Goal: Information Seeking & Learning: Learn about a topic

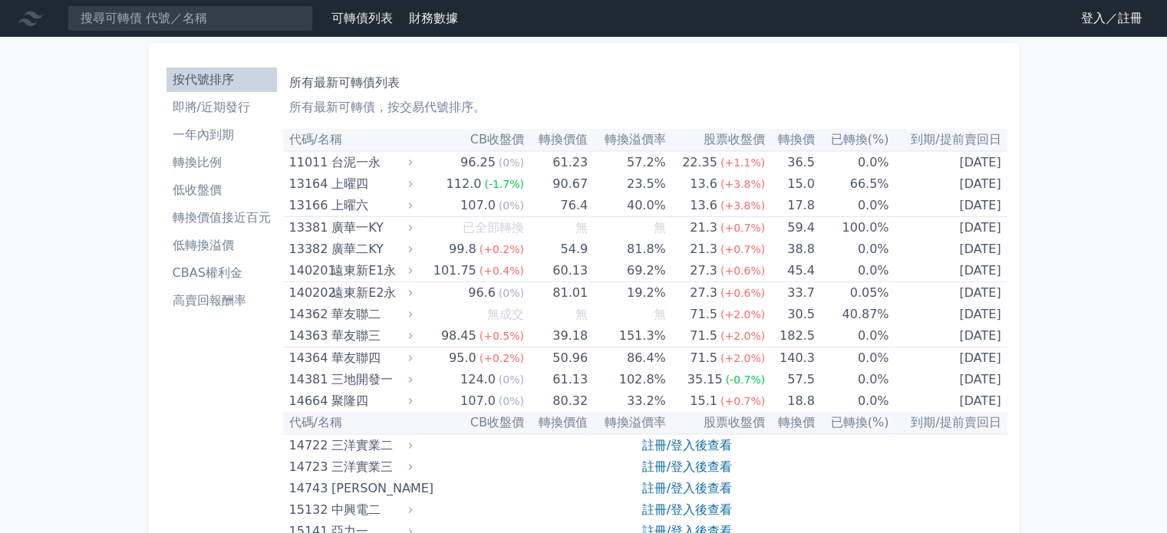
click at [210, 107] on li "即將/近期發行" at bounding box center [222, 107] width 111 height 18
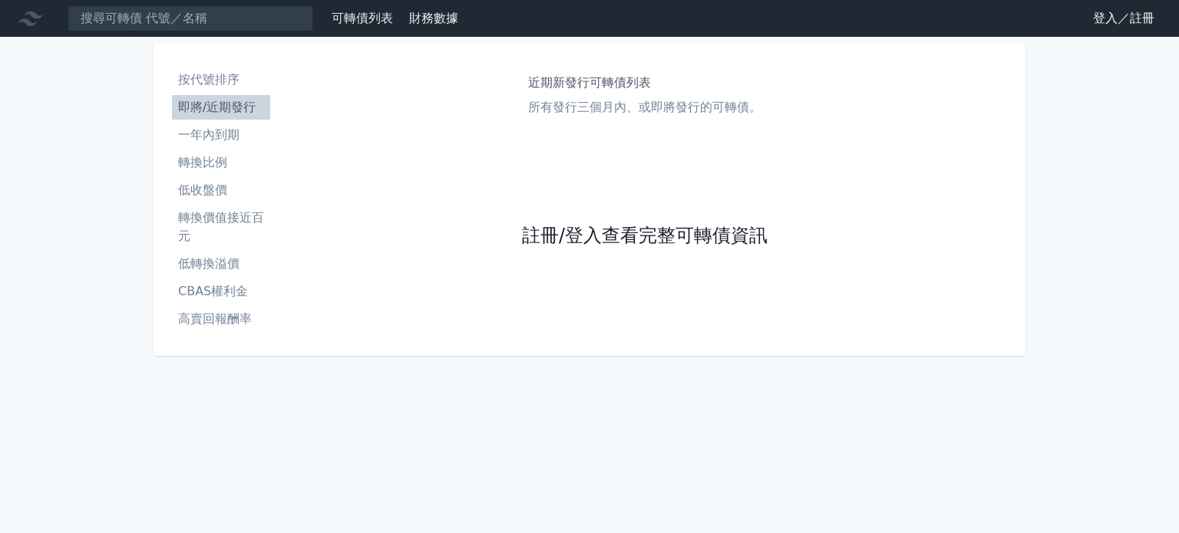
click at [603, 241] on link "註冊/登入查看完整可轉債資訊" at bounding box center [645, 236] width 246 height 25
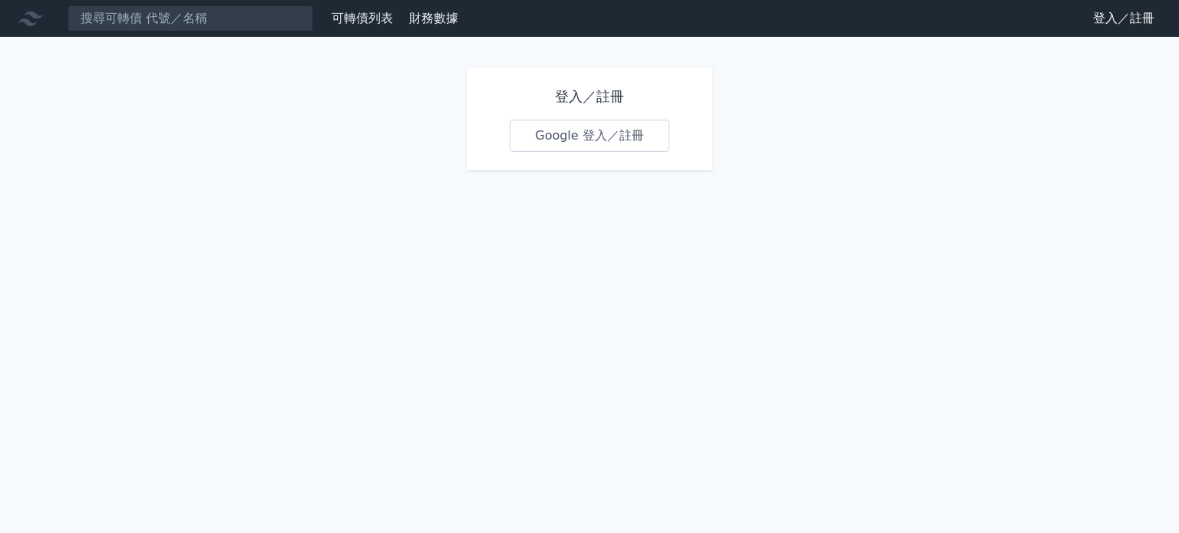
click at [561, 140] on link "Google 登入／註冊" at bounding box center [590, 136] width 160 height 32
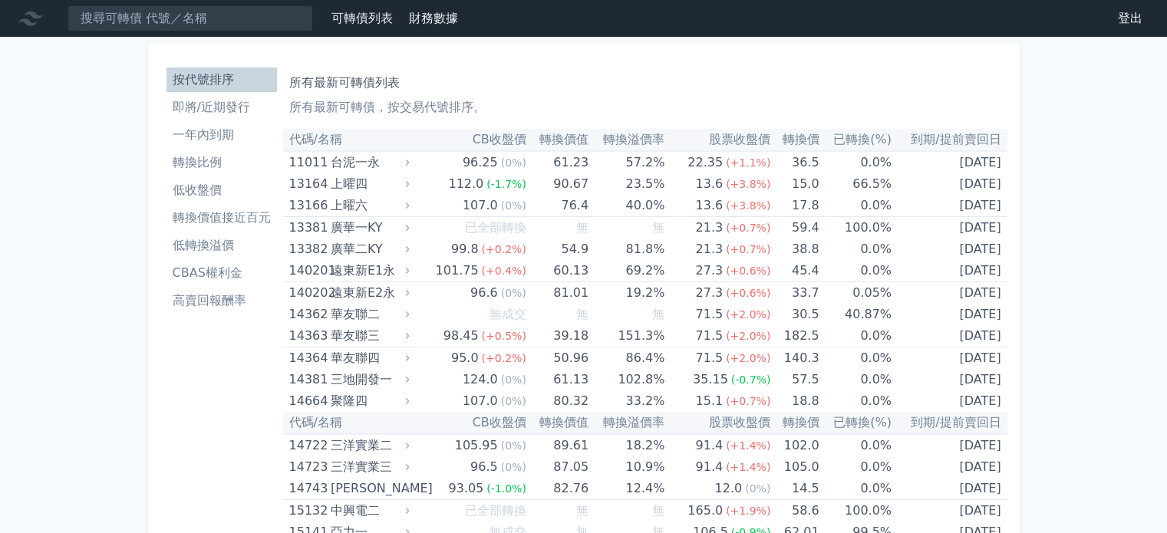
click at [220, 111] on li "即將/近期發行" at bounding box center [222, 107] width 111 height 18
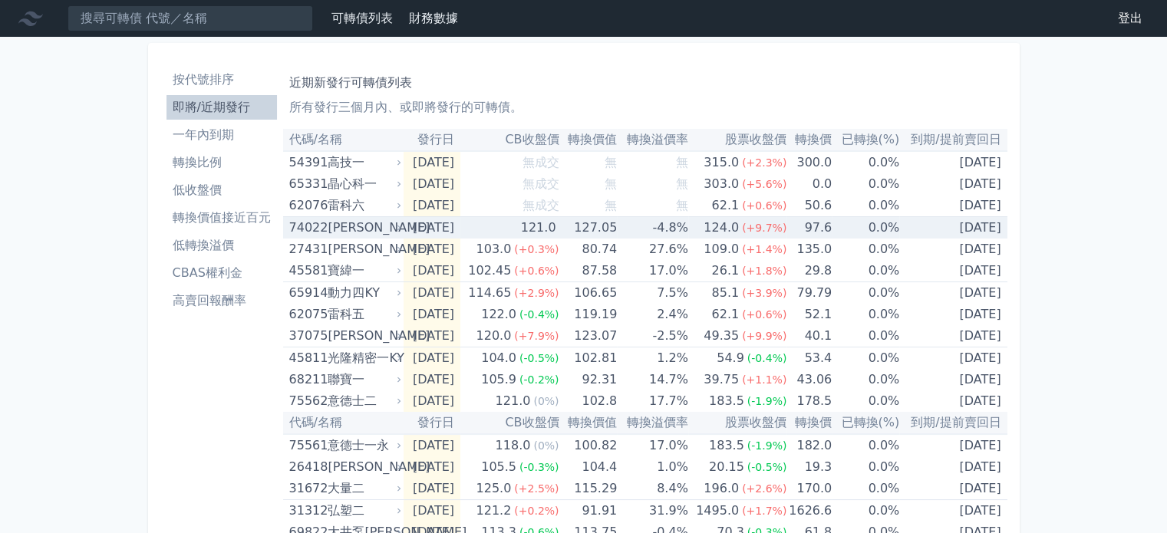
click at [402, 226] on icon at bounding box center [399, 227] width 9 height 9
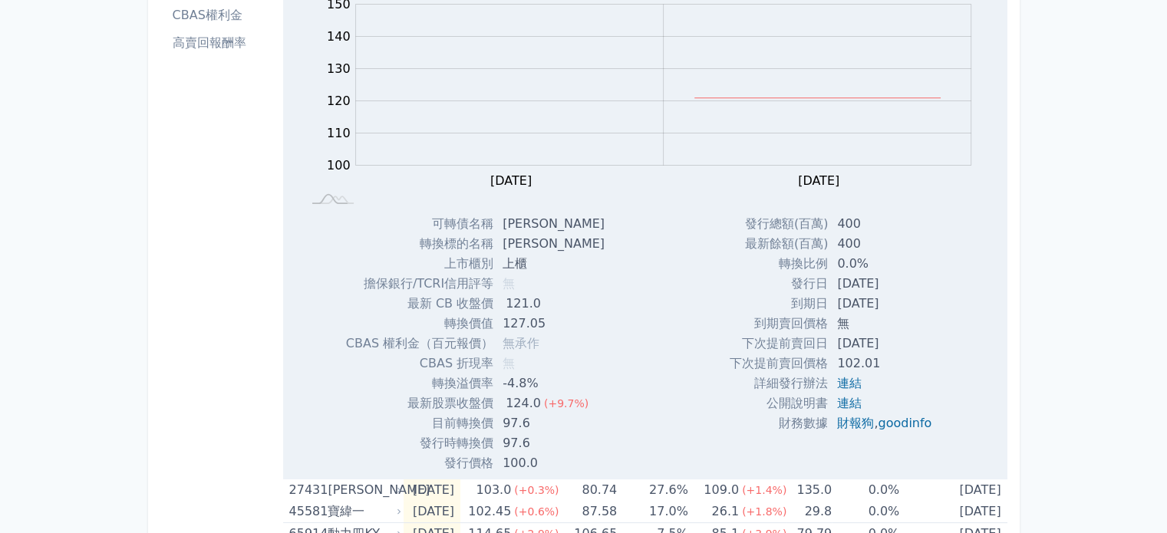
scroll to position [307, 0]
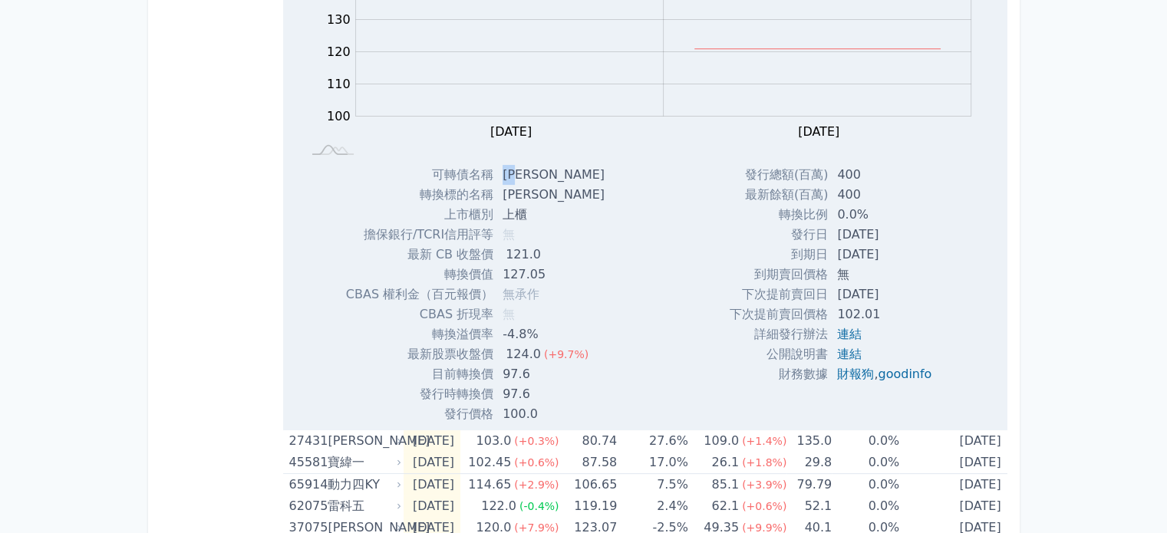
drag, startPoint x: 523, startPoint y: 170, endPoint x: 505, endPoint y: 173, distance: 17.8
click at [505, 173] on td "[PERSON_NAME]" at bounding box center [556, 175] width 124 height 20
copy td "[PERSON_NAME]"
click at [190, 337] on div "按代號排序 即將/近期發行 一年內到期 轉換比例 低收盤價 轉換價值接近百元 低轉換溢價 CBAS權利金 高賣回報酬率" at bounding box center [221, 538] width 123 height 1569
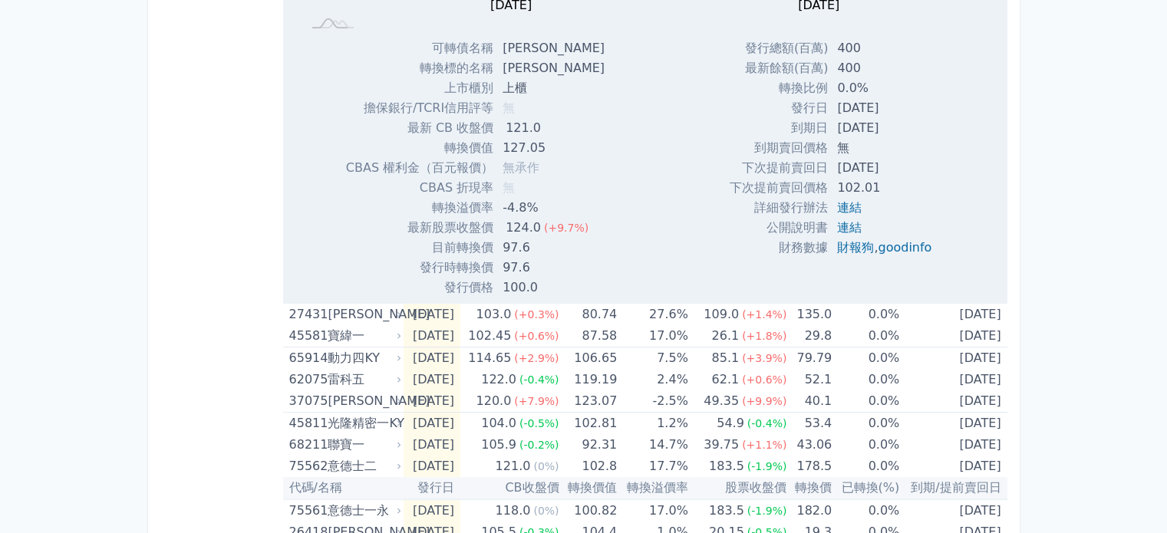
scroll to position [691, 0]
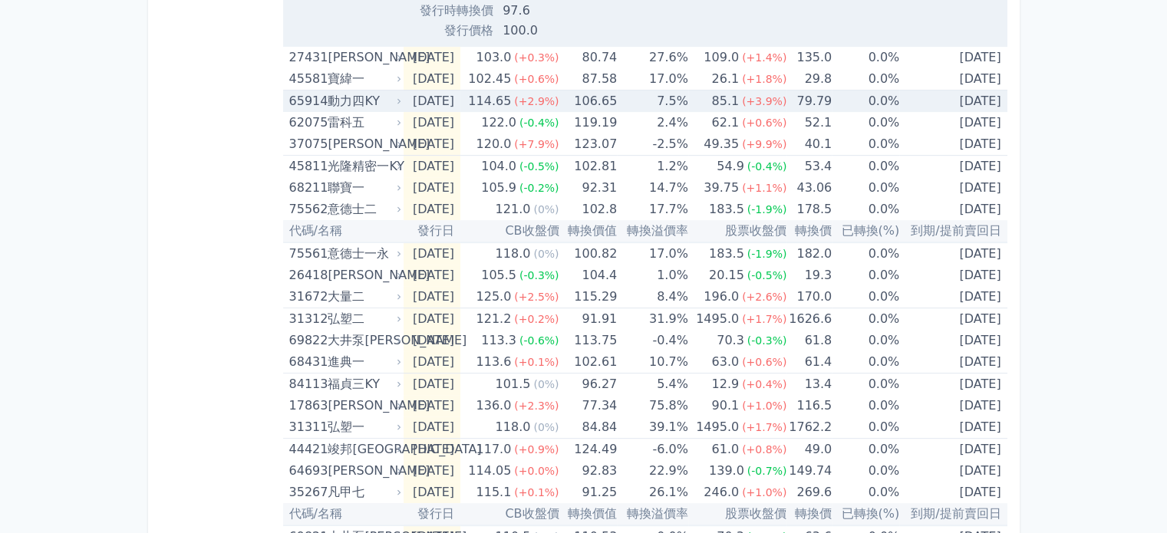
click at [398, 97] on icon at bounding box center [399, 101] width 9 height 9
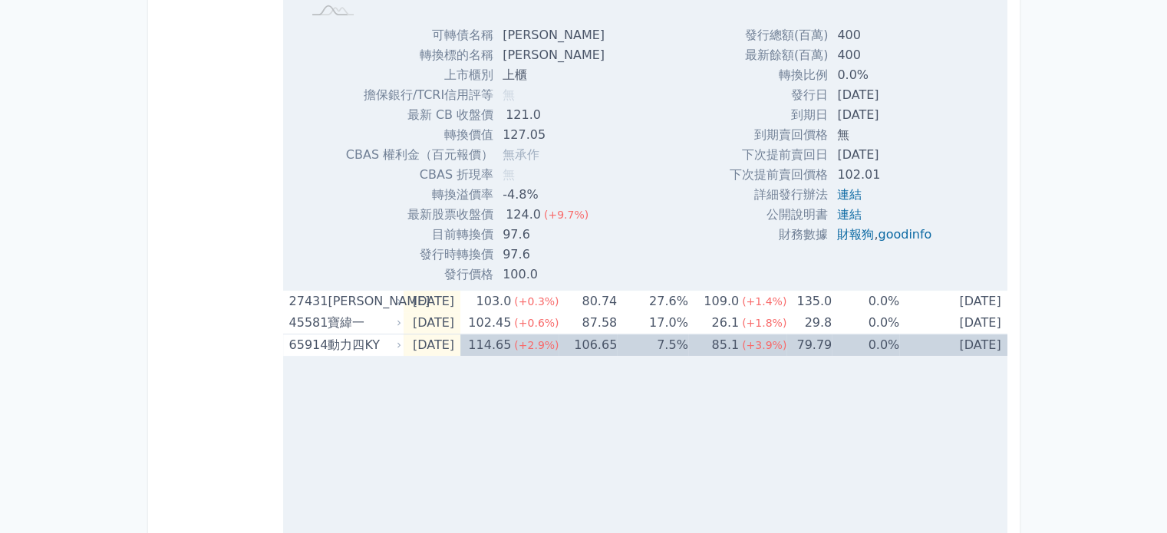
scroll to position [384, 0]
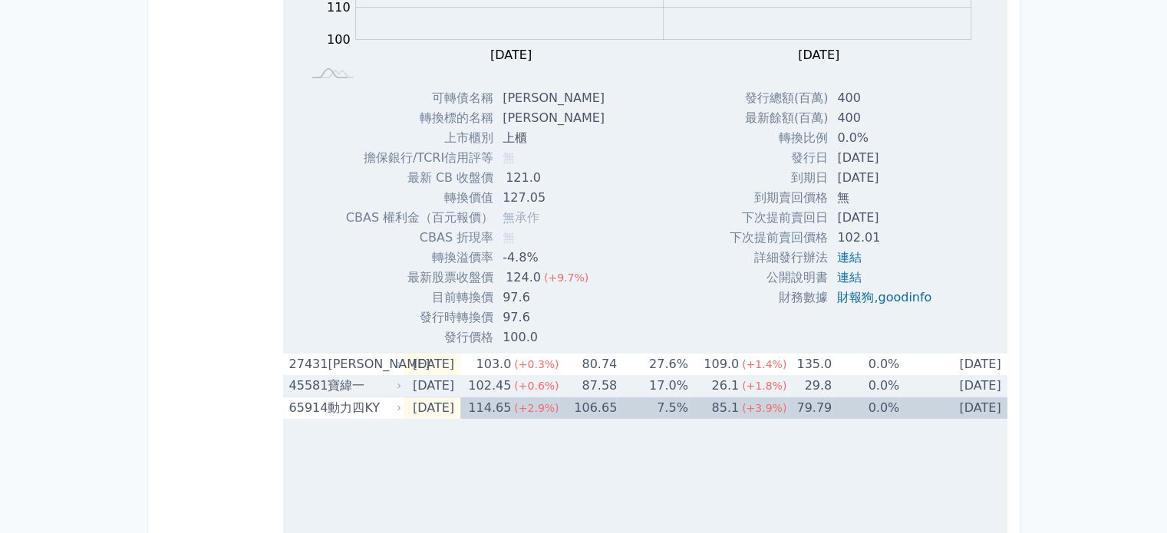
click at [391, 384] on div "寶緯一" at bounding box center [363, 385] width 71 height 21
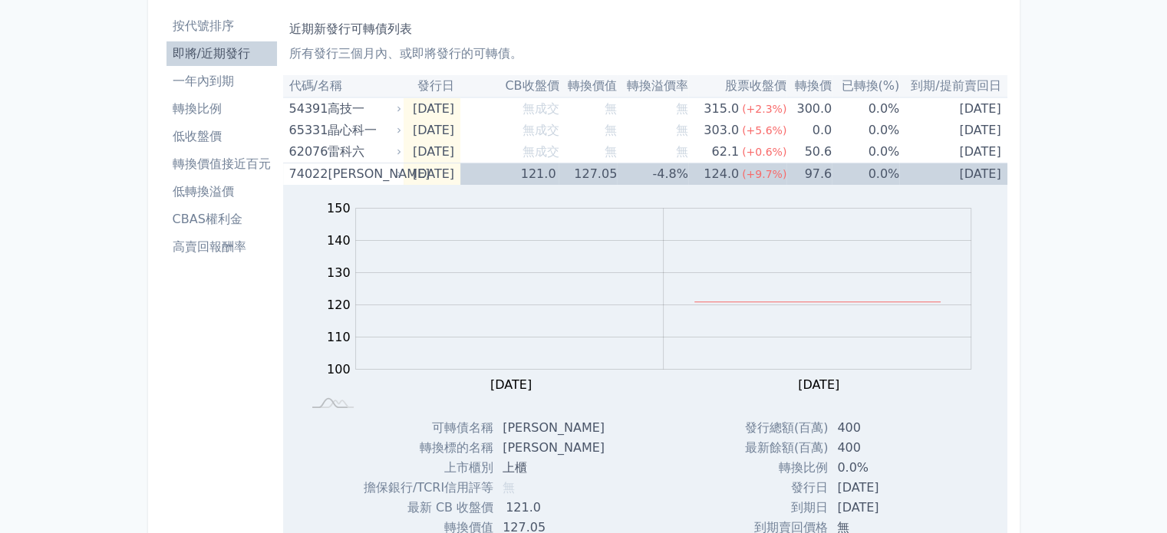
scroll to position [0, 0]
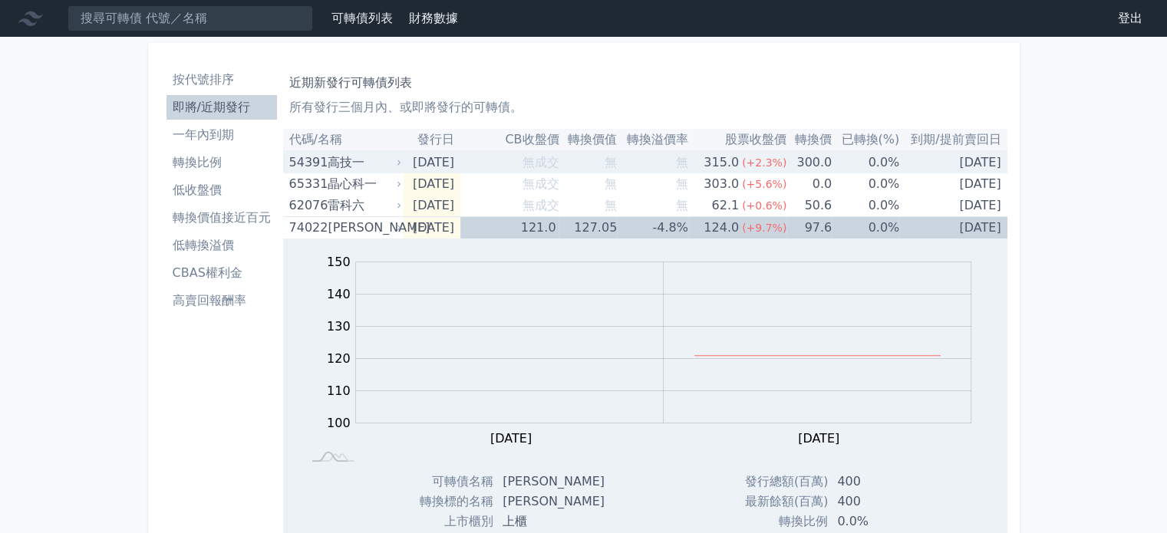
click at [359, 161] on div "高技一" at bounding box center [363, 162] width 71 height 21
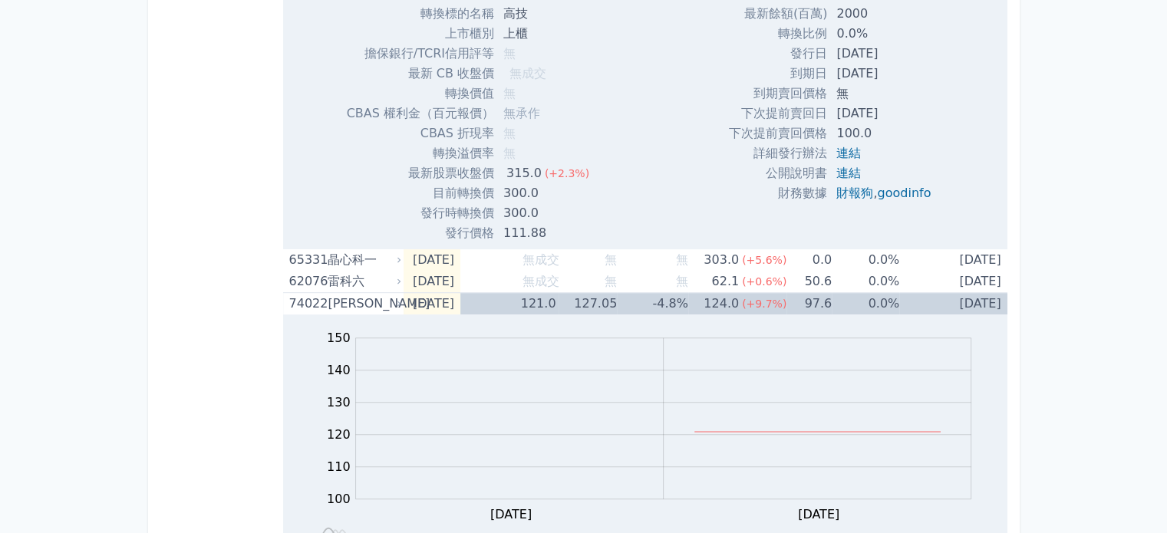
scroll to position [461, 0]
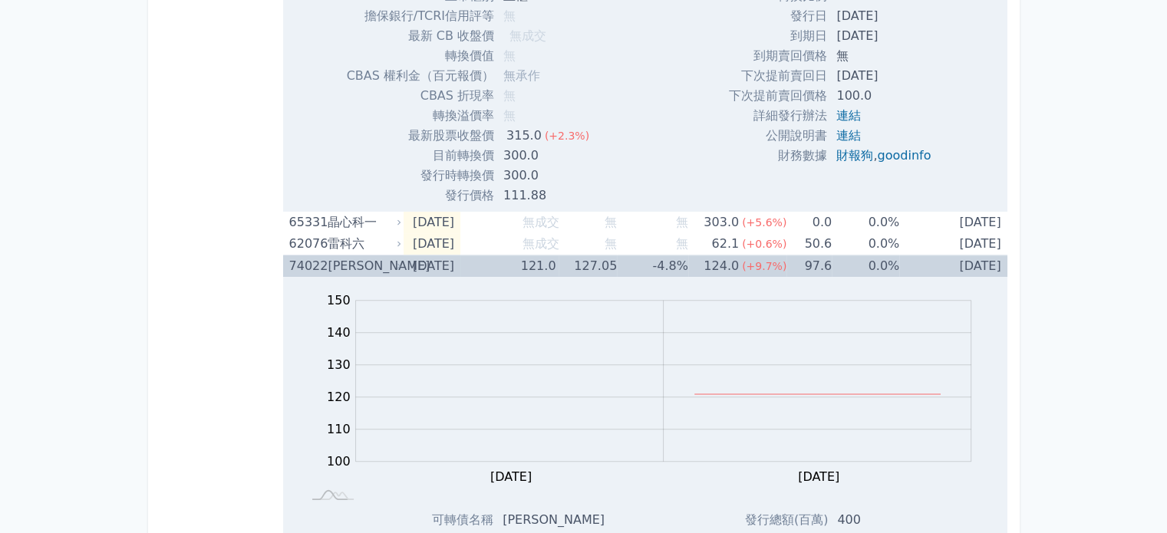
click at [461, 266] on td "[DATE]" at bounding box center [432, 267] width 57 height 22
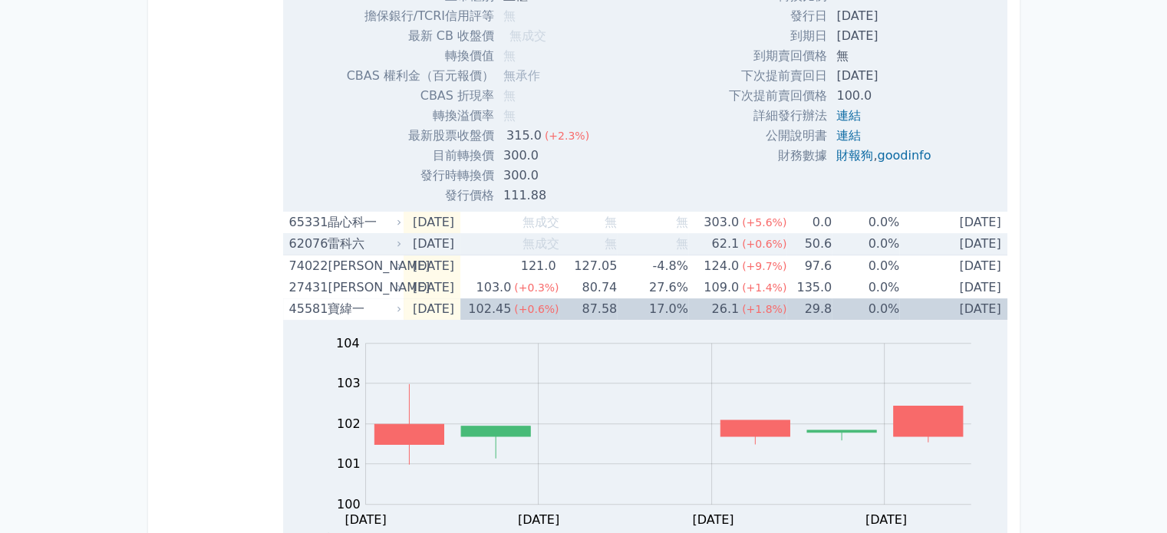
click at [397, 243] on icon at bounding box center [399, 243] width 9 height 9
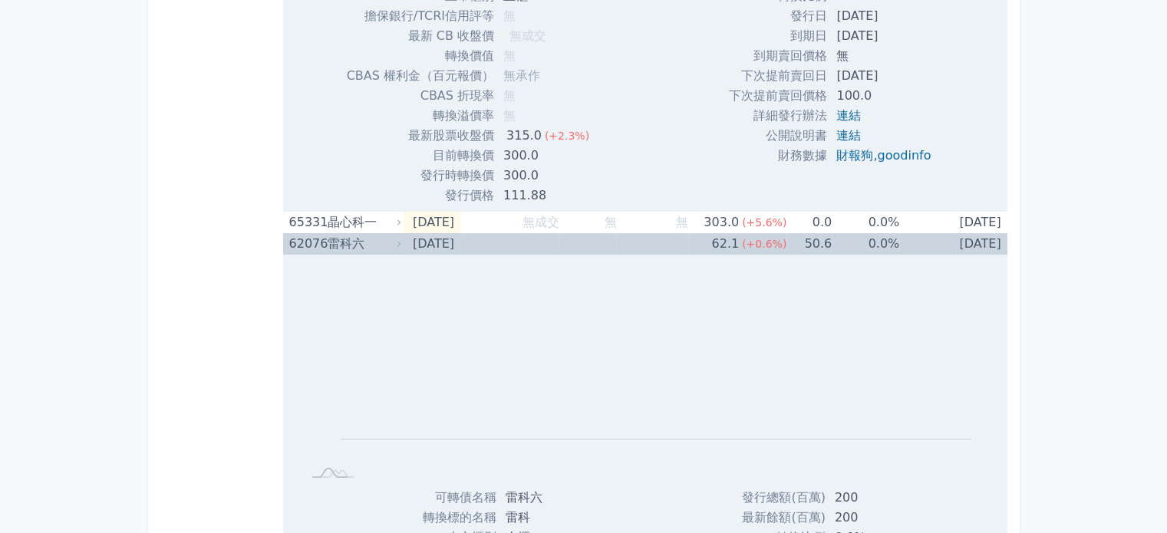
click at [405, 241] on td "[DATE]" at bounding box center [432, 243] width 57 height 21
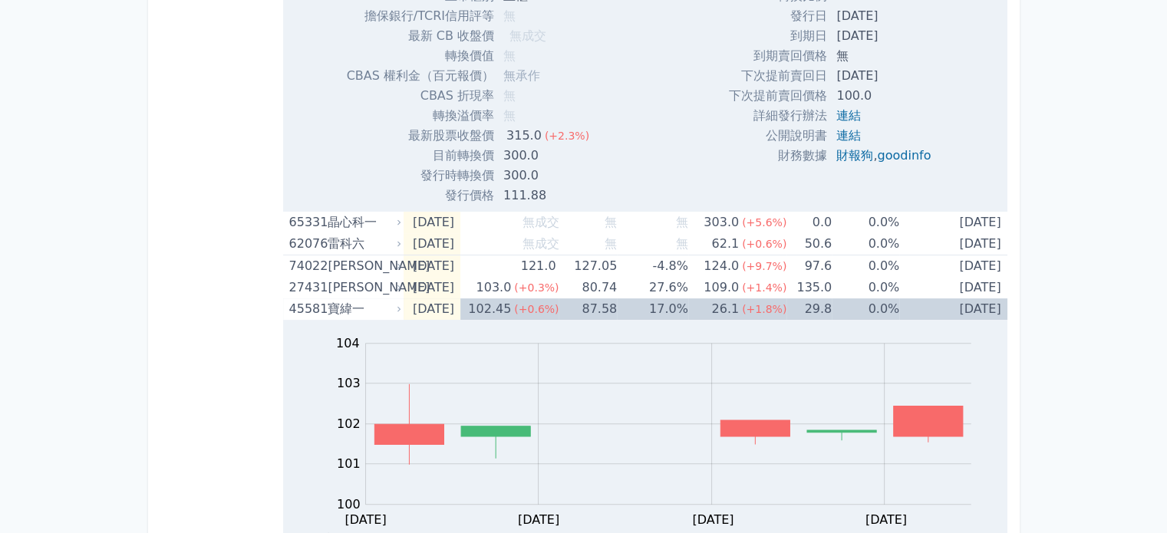
scroll to position [77, 0]
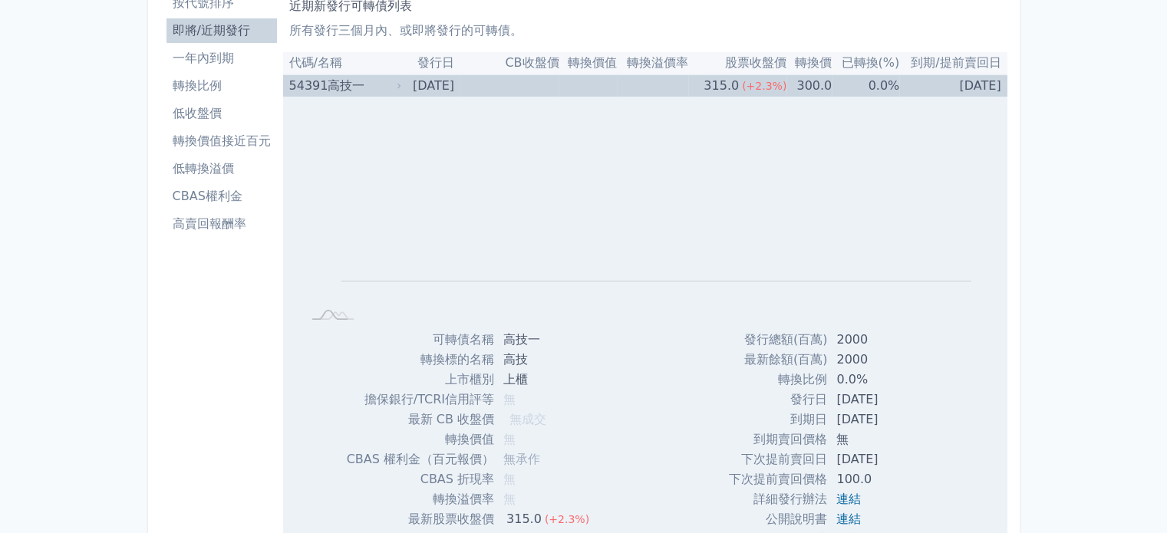
click at [391, 85] on div "高技一" at bounding box center [363, 85] width 71 height 21
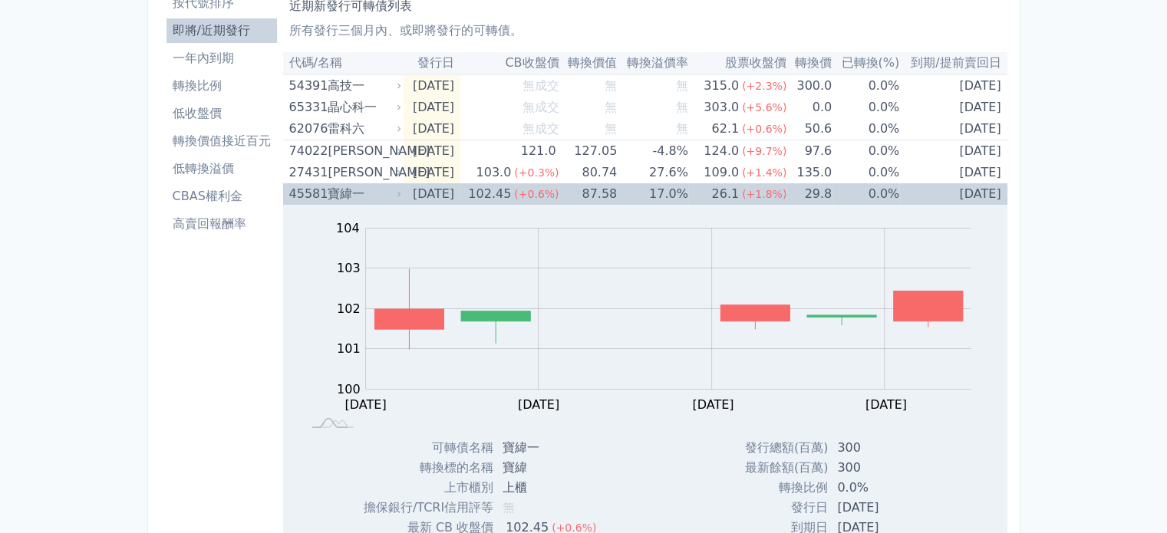
click at [395, 192] on icon at bounding box center [399, 194] width 9 height 9
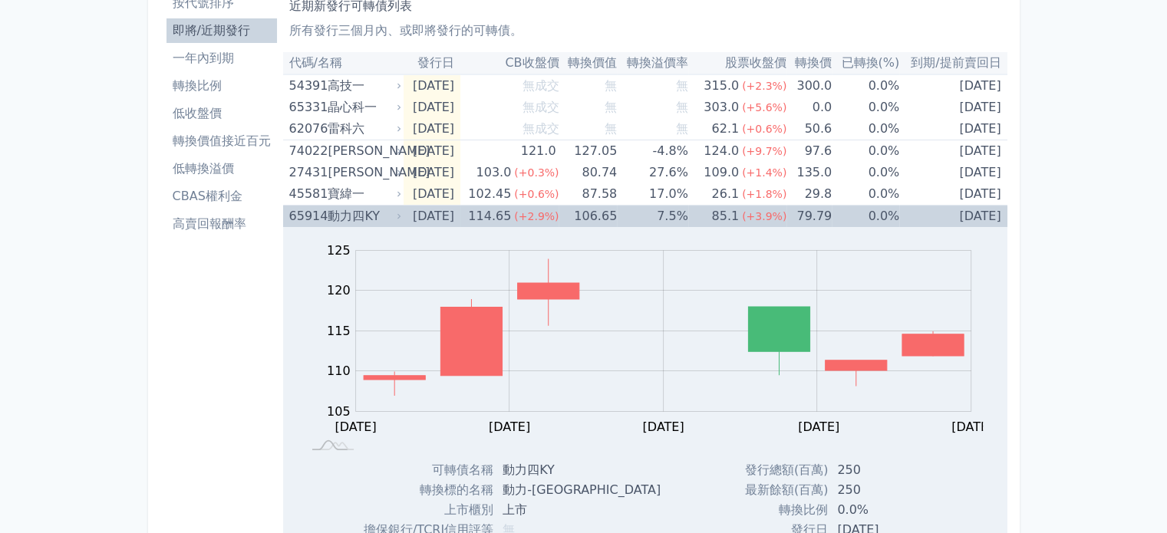
click at [401, 215] on icon at bounding box center [399, 216] width 9 height 9
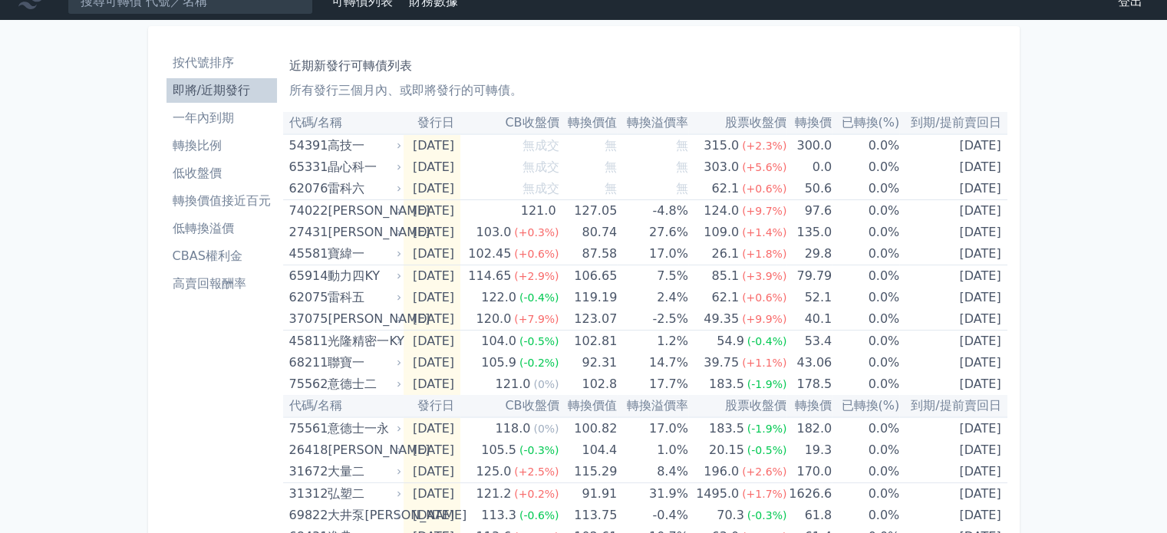
scroll to position [0, 0]
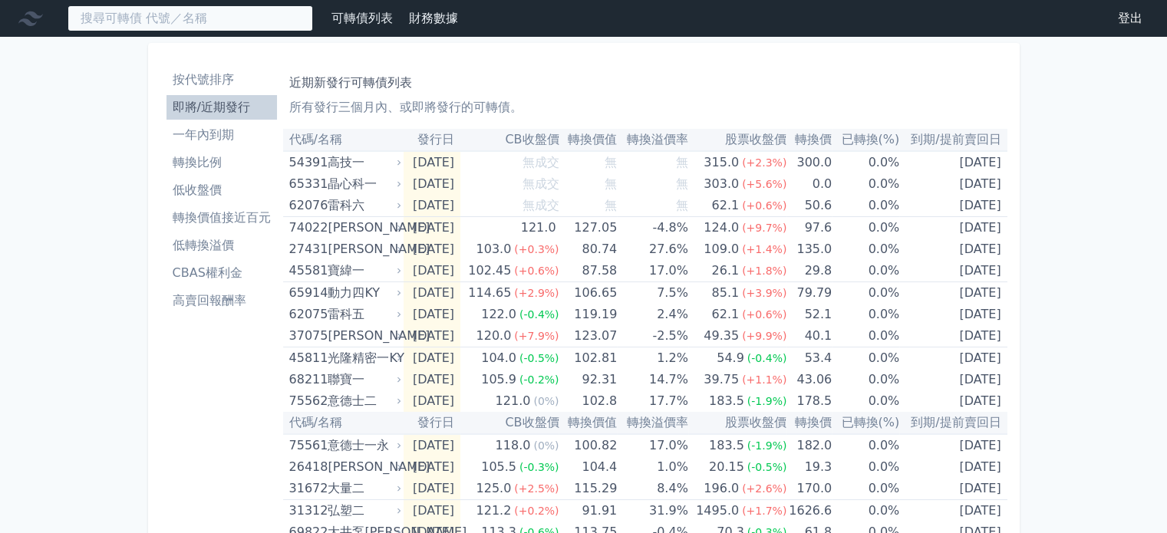
click at [126, 15] on input at bounding box center [191, 18] width 246 height 26
paste input "振曜"
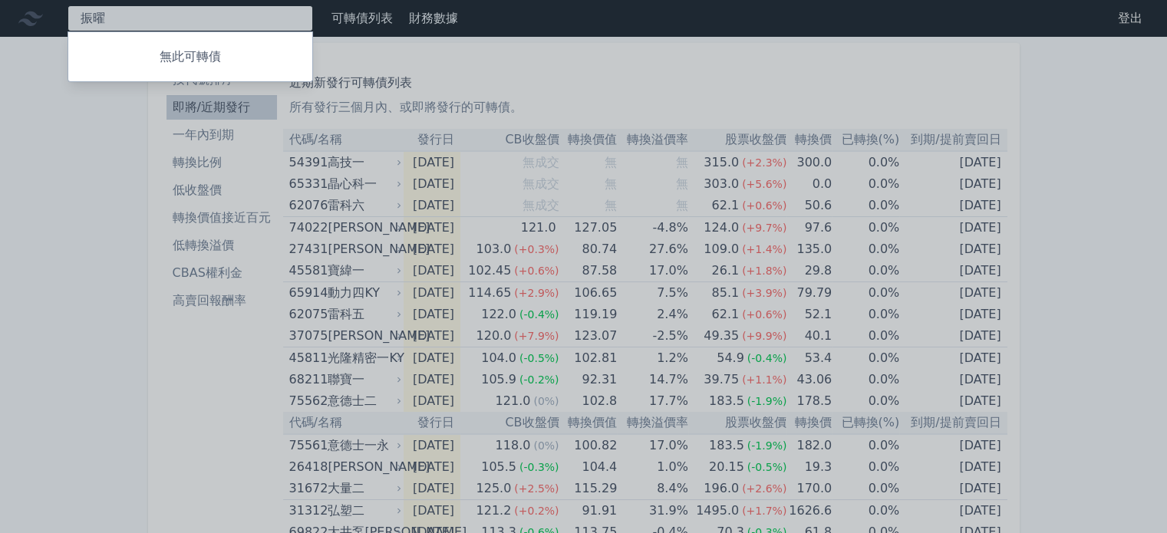
type input "振曜"
drag, startPoint x: 124, startPoint y: 15, endPoint x: 0, endPoint y: 15, distance: 123.6
click at [0, 15] on div at bounding box center [583, 266] width 1167 height 533
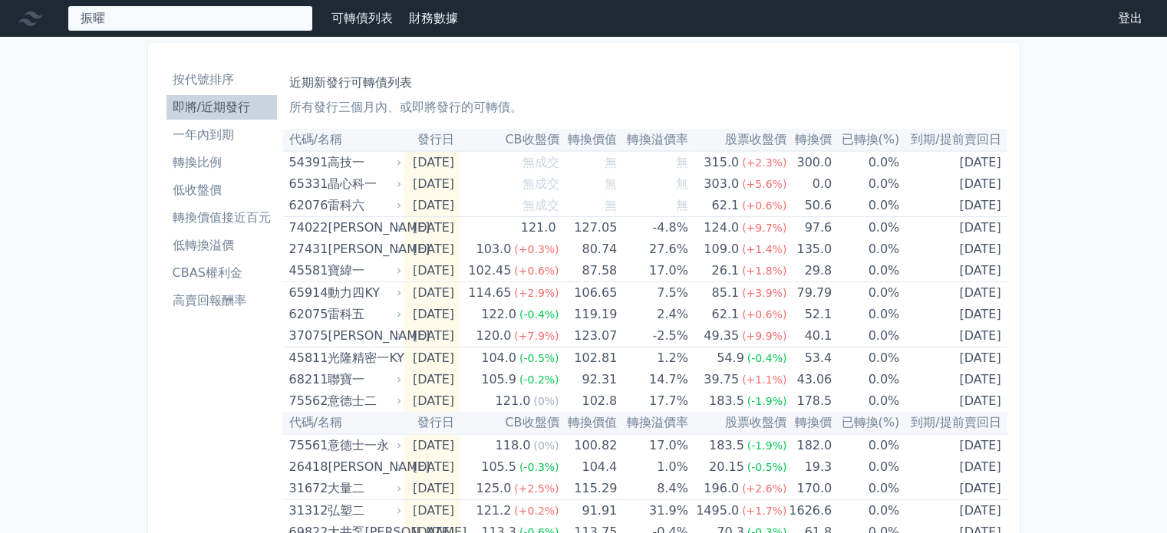
click at [74, 22] on div "振曜 無此可轉債" at bounding box center [191, 18] width 246 height 26
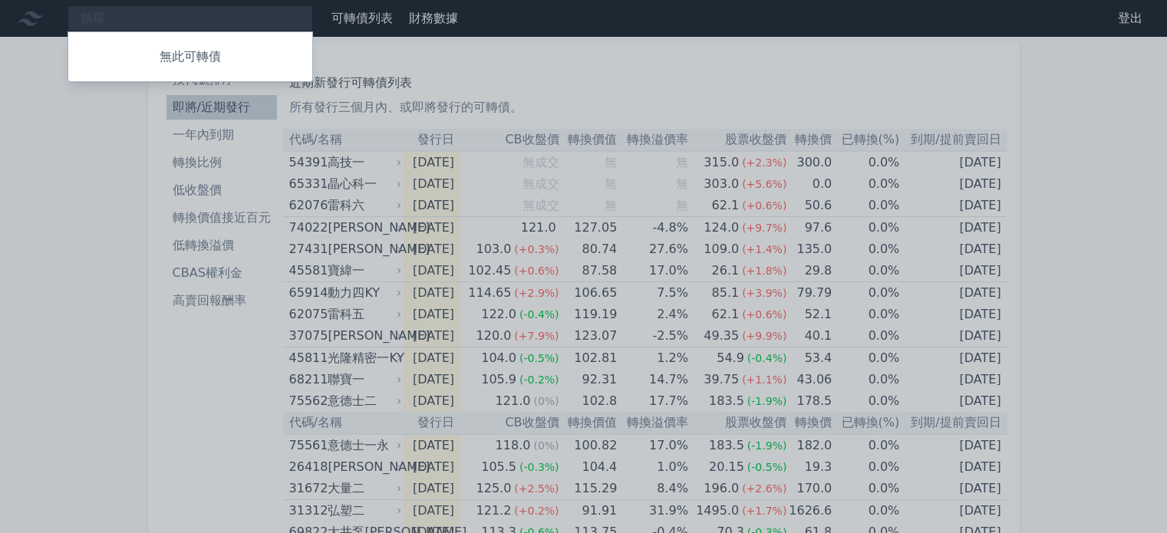
click at [69, 162] on div at bounding box center [583, 266] width 1167 height 533
